Goal: Task Accomplishment & Management: Manage account settings

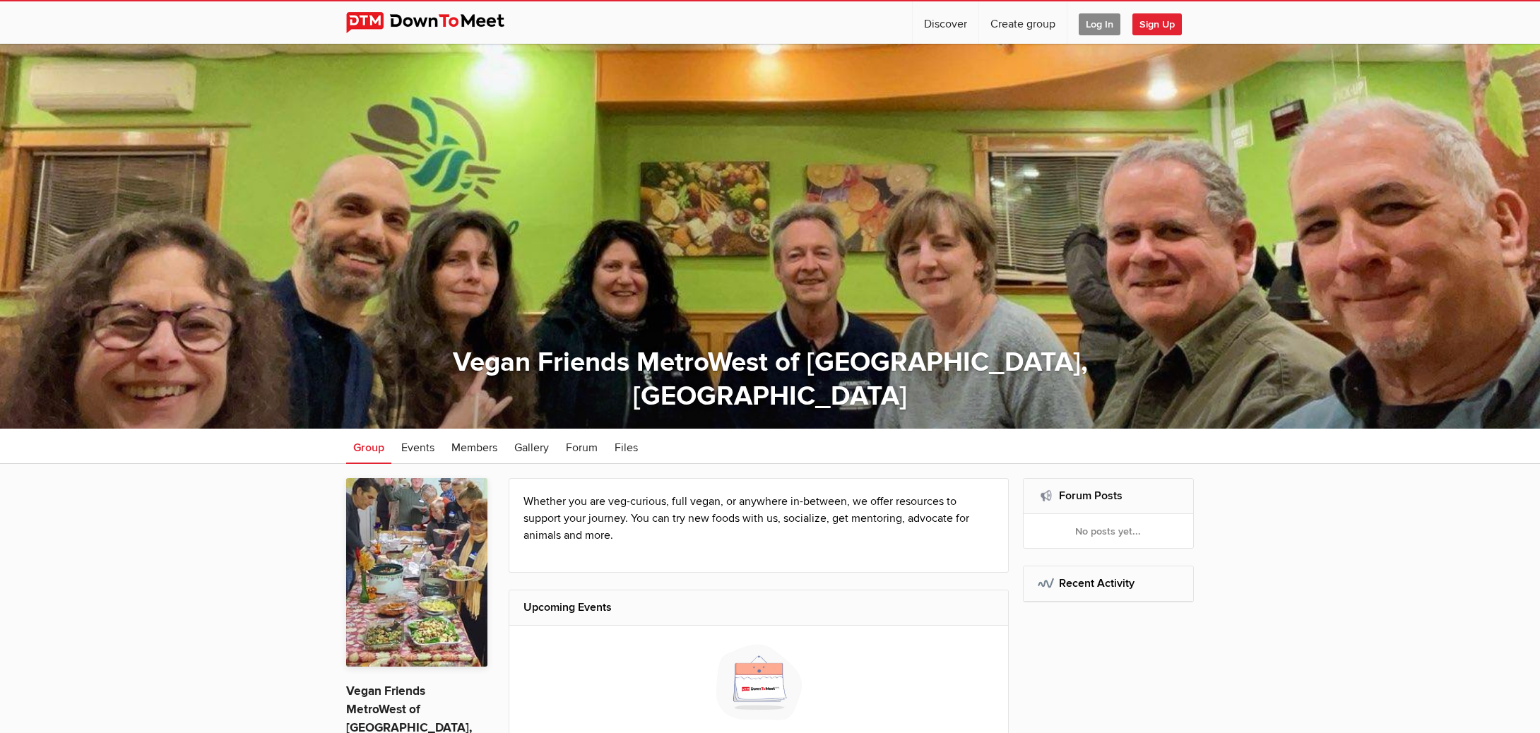
click at [1102, 23] on span "Log In" at bounding box center [1100, 24] width 42 height 22
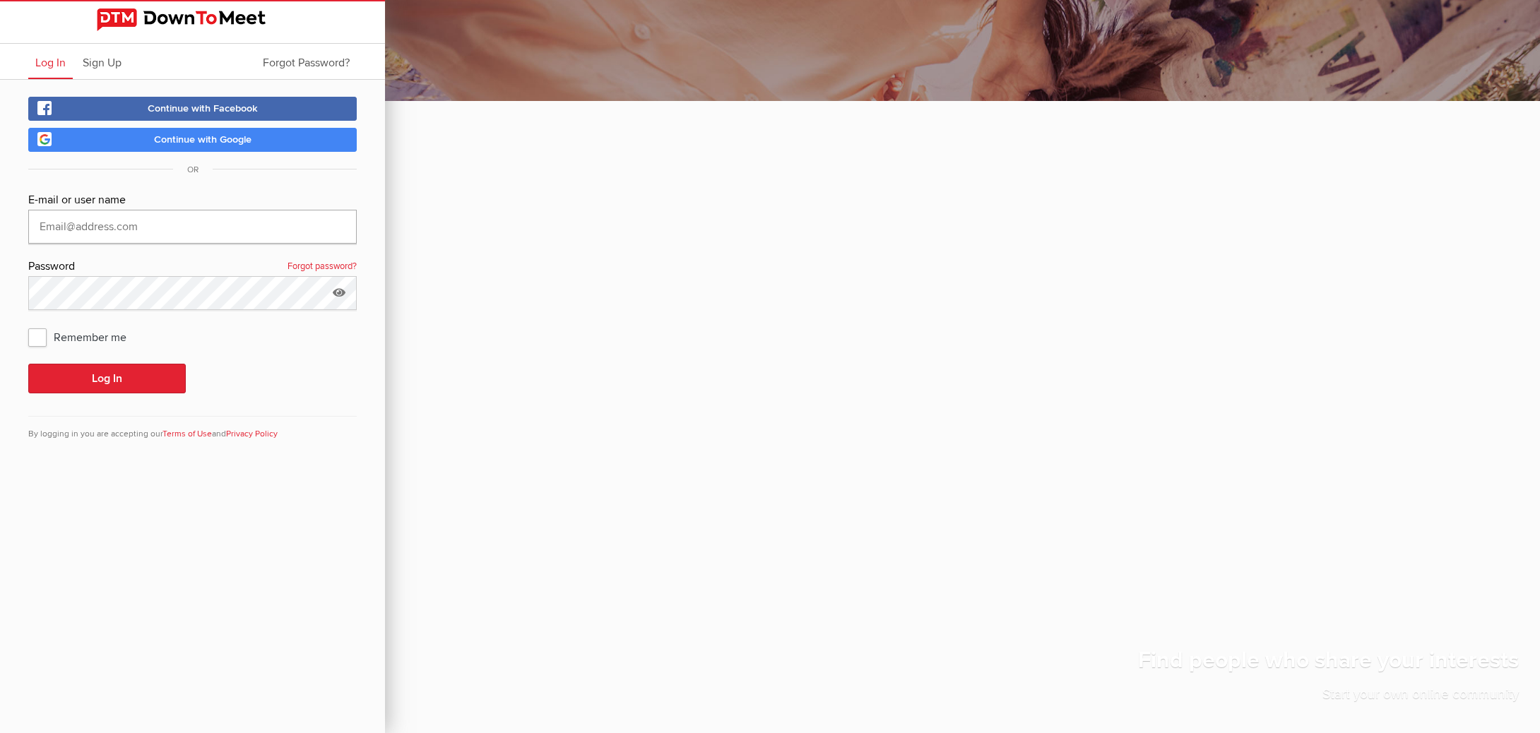
type input "[EMAIL_ADDRESS][DOMAIN_NAME]"
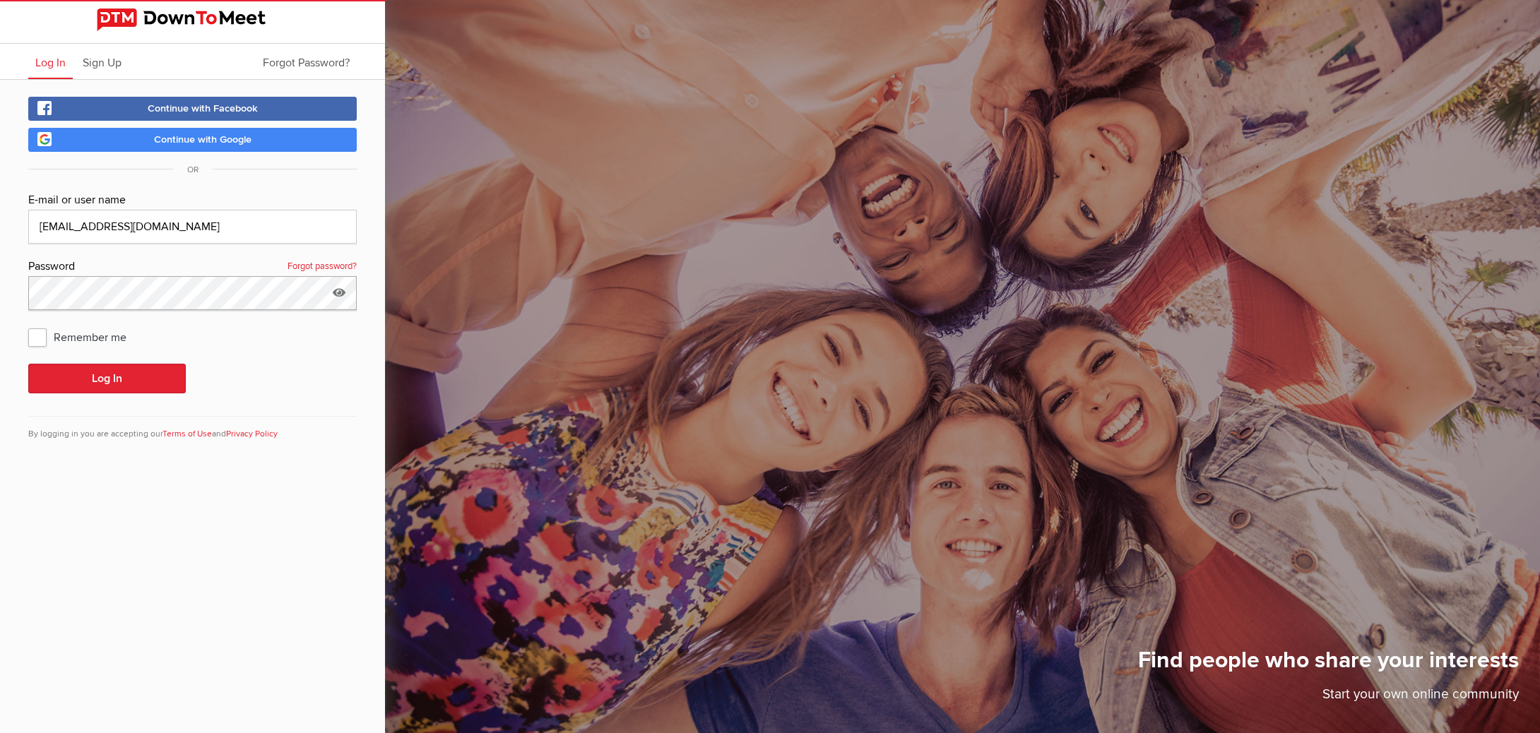
click at [107, 379] on button "Log In" at bounding box center [107, 379] width 158 height 30
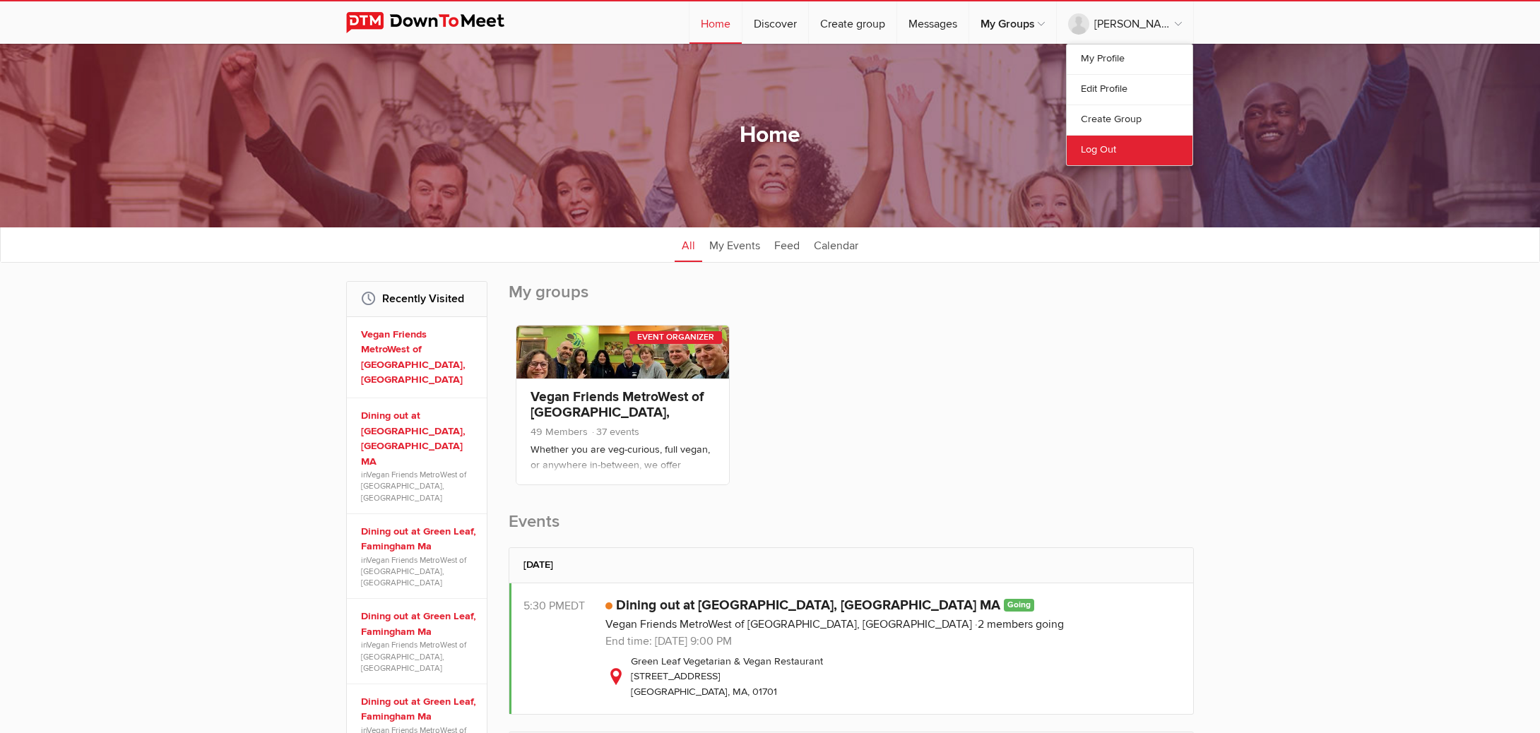
click at [1091, 149] on link "Log Out" at bounding box center [1130, 150] width 126 height 30
